Goal: Download file/media

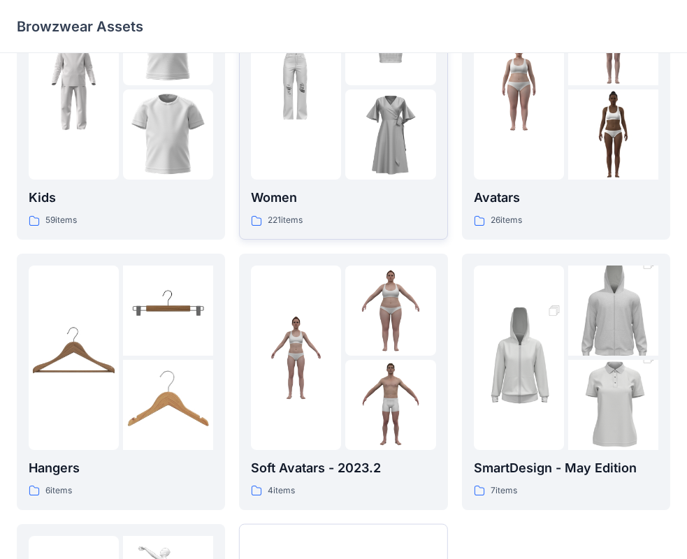
scroll to position [70, 0]
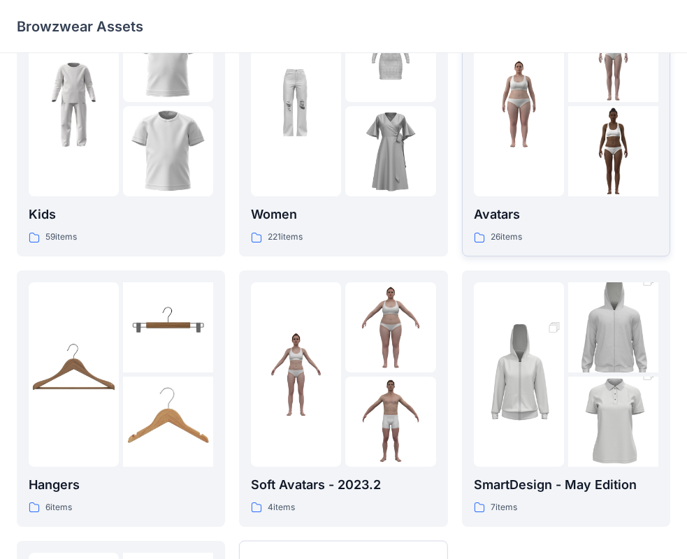
click at [544, 107] on img at bounding box center [519, 104] width 90 height 90
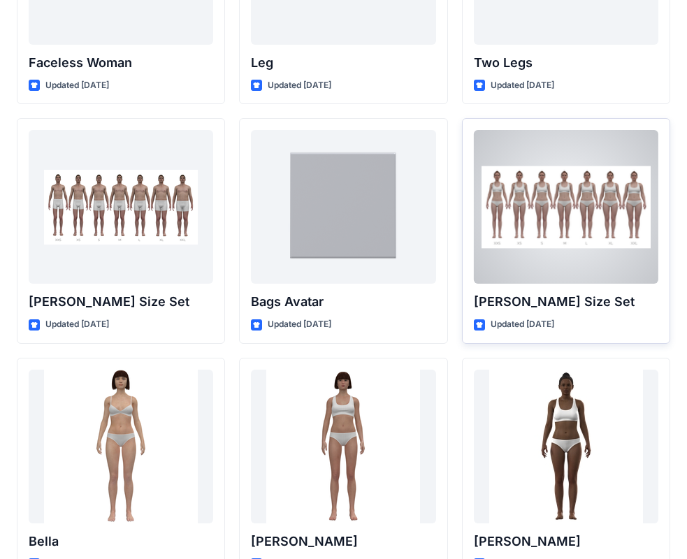
scroll to position [1389, 0]
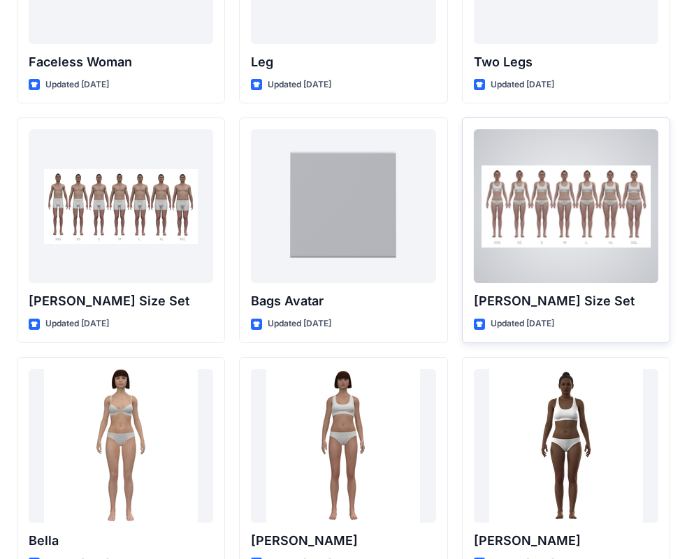
click at [558, 222] on div at bounding box center [566, 206] width 185 height 154
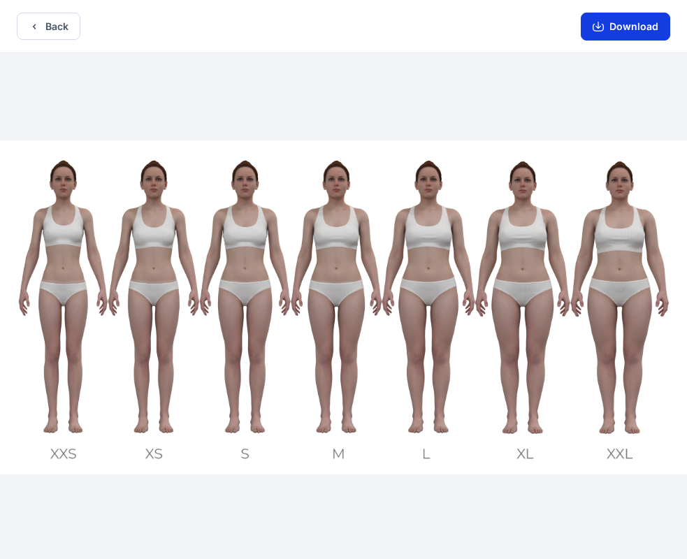
click at [611, 24] on button "Download" at bounding box center [625, 27] width 89 height 28
click at [50, 29] on button "Back" at bounding box center [49, 26] width 64 height 27
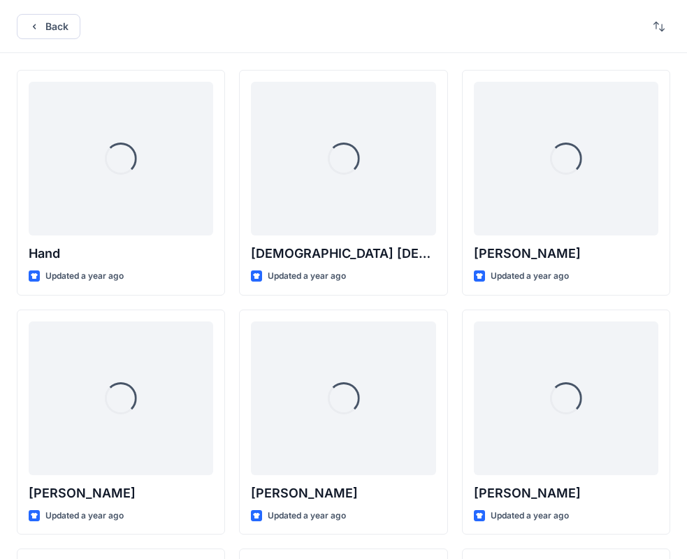
scroll to position [1389, 0]
